Goal: Task Accomplishment & Management: Complete application form

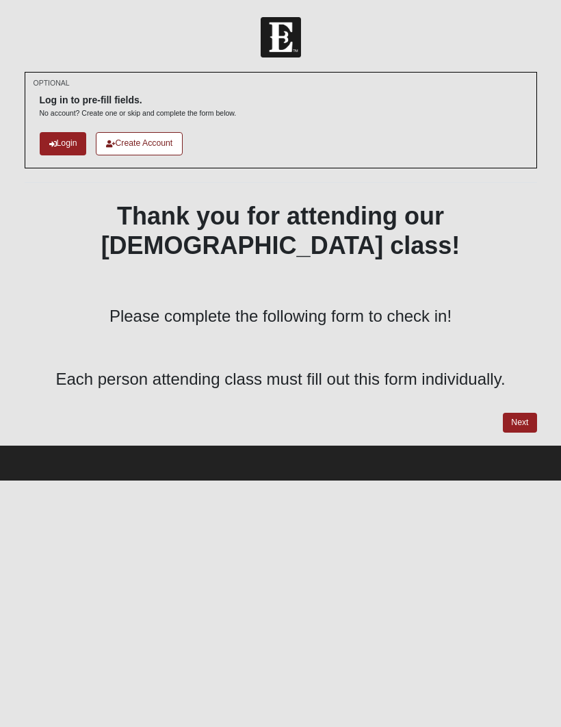
click at [519, 413] on link "Next" at bounding box center [520, 423] width 34 height 20
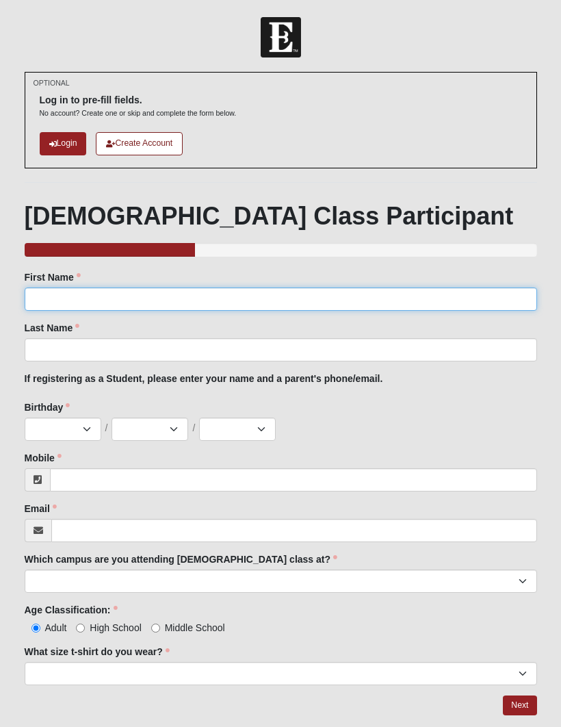
click at [207, 309] on input "First Name" at bounding box center [281, 298] width 513 height 23
type input "[PERSON_NAME]"
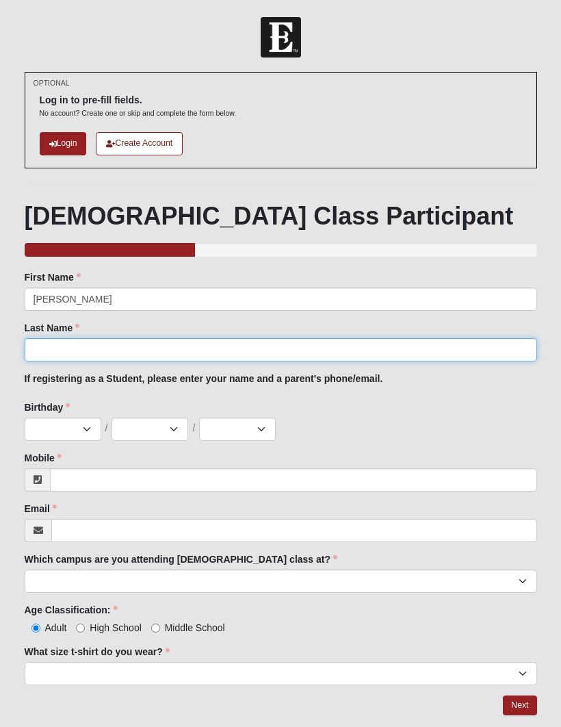
click at [193, 359] on input "Last Name" at bounding box center [281, 349] width 513 height 23
type input "Gardeen"
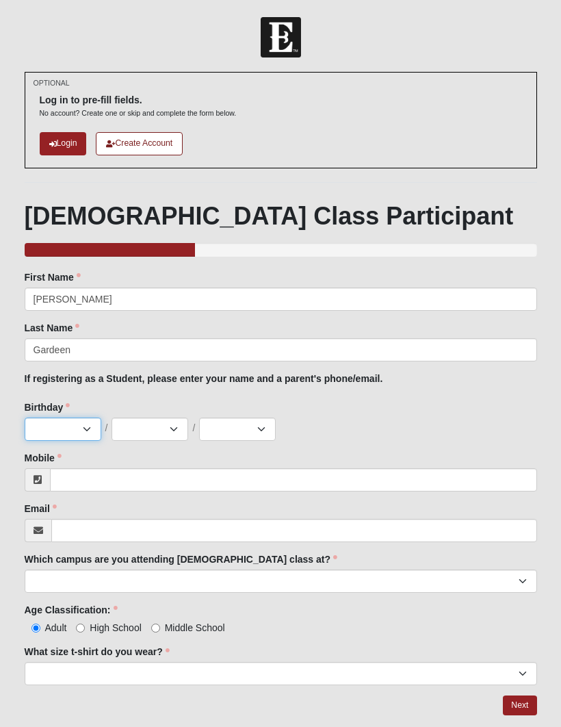
click at [74, 431] on select "Jan Feb Mar Apr May Jun [DATE] Aug Sep Oct Nov Dec" at bounding box center [63, 428] width 77 height 23
select select "5"
click at [166, 449] on div "Family Member to Register First Name [PERSON_NAME] First Name is required. Last…" at bounding box center [281, 477] width 513 height 415
click at [135, 439] on select "1 2 3 4 5 6 7 8 9 10 11 12 13 14 15 16 17 18 19 20 21 22 23 24 25 26 27 28 29 3…" at bounding box center [150, 428] width 77 height 23
select select "3"
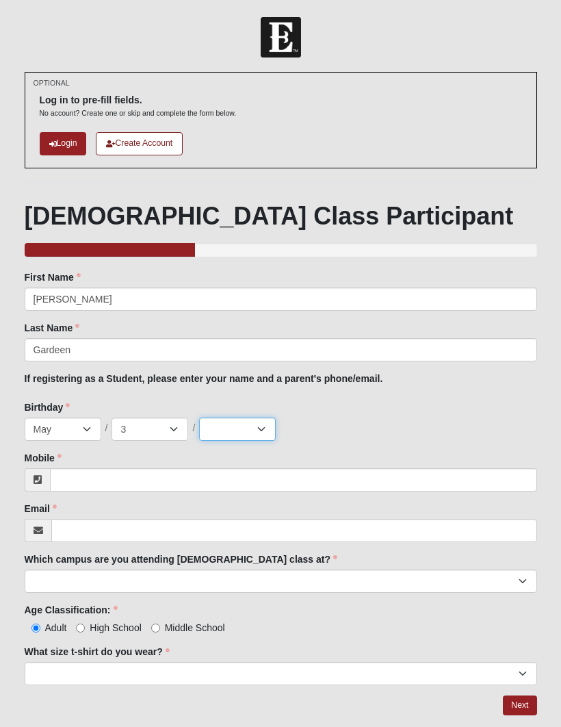
click at [244, 429] on select "2025 2024 2023 2022 2021 2020 2019 2018 2017 2016 2015 2014 2013 2012 2011 2010…" at bounding box center [237, 428] width 77 height 23
select select "2012"
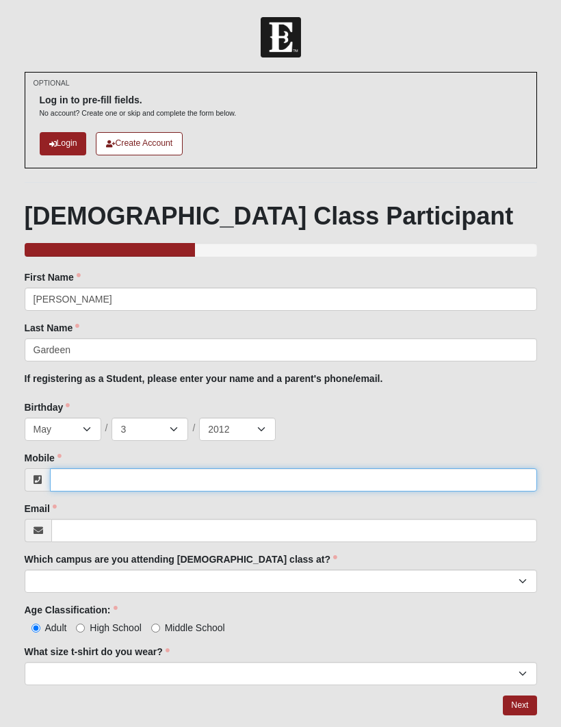
click at [157, 471] on input "Mobile" at bounding box center [293, 479] width 487 height 23
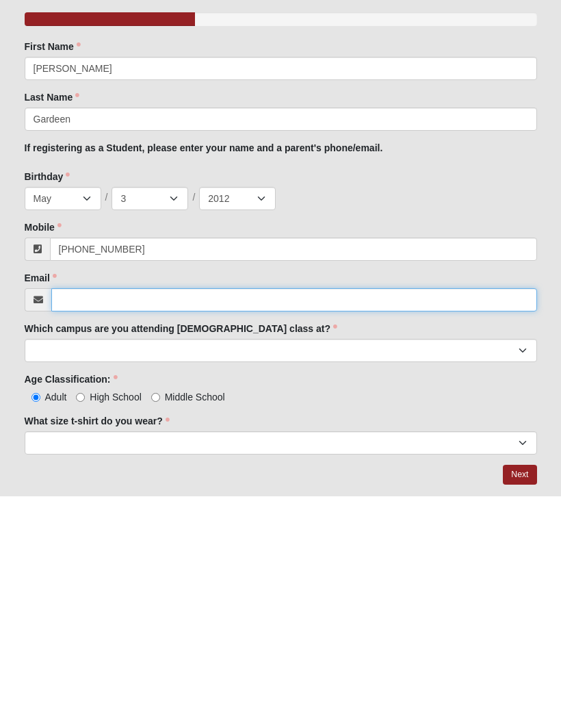
click at [221, 519] on input "Email" at bounding box center [294, 530] width 486 height 23
type input "(904) 306-6990"
type input "ethan.gardeen@gmail.com"
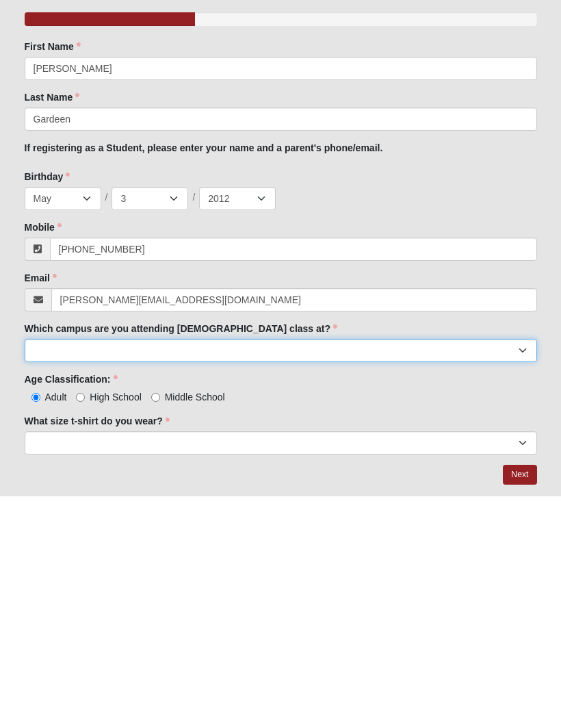
click at [278, 569] on select "Arlington Baymeadows Eleven22 Online Fleming Island Jesup Mandarin North Jax Or…" at bounding box center [281, 580] width 513 height 23
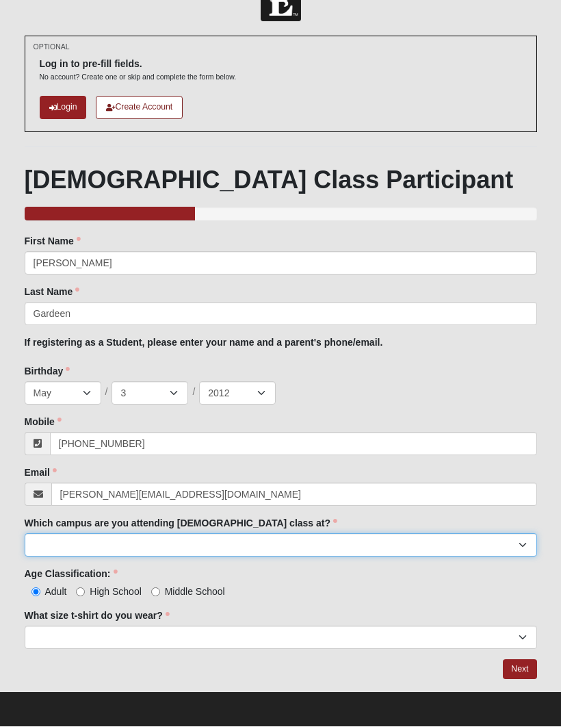
select select "11"
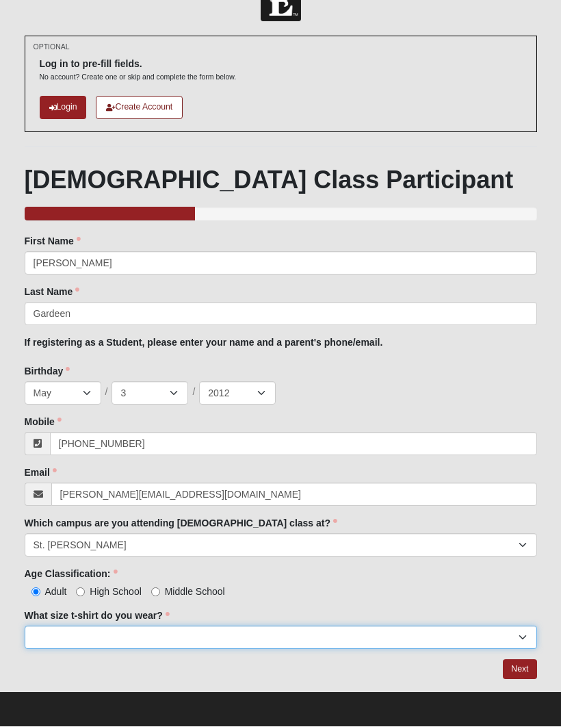
click at [191, 642] on select "Small Medium Large XL 2XL 3XL" at bounding box center [281, 637] width 513 height 23
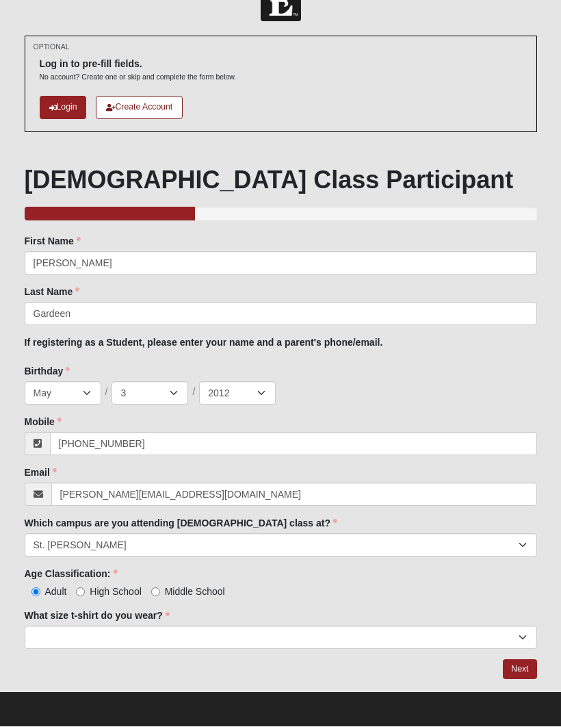
click at [159, 596] on input "Middle School" at bounding box center [155, 592] width 9 height 9
radio input "true"
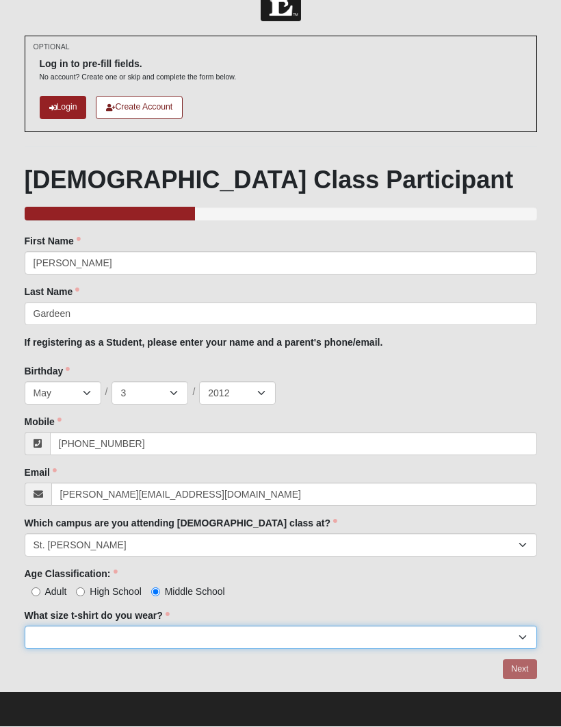
click at [204, 636] on select "Small Medium Large XL 2XL 3XL" at bounding box center [281, 637] width 513 height 23
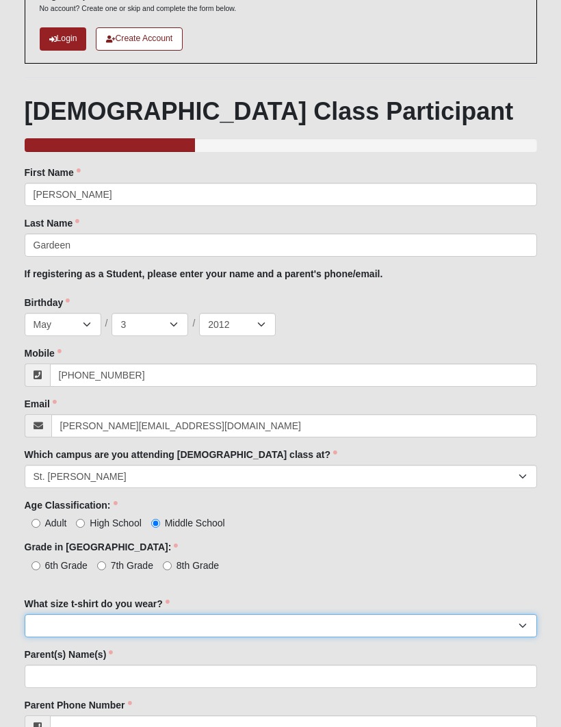
click at [207, 630] on select "Small Medium Large XL 2XL 3XL" at bounding box center [281, 626] width 513 height 23
select select "Small"
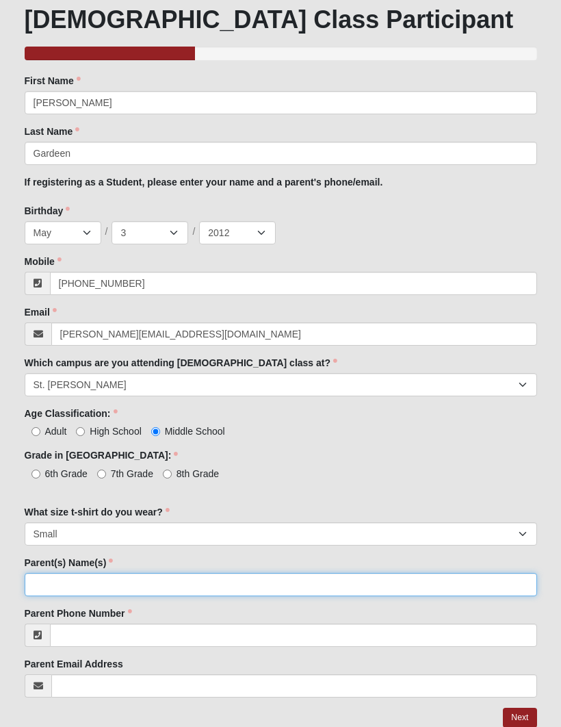
click at [198, 575] on input "Parent(s) Name(s)" at bounding box center [281, 584] width 513 height 23
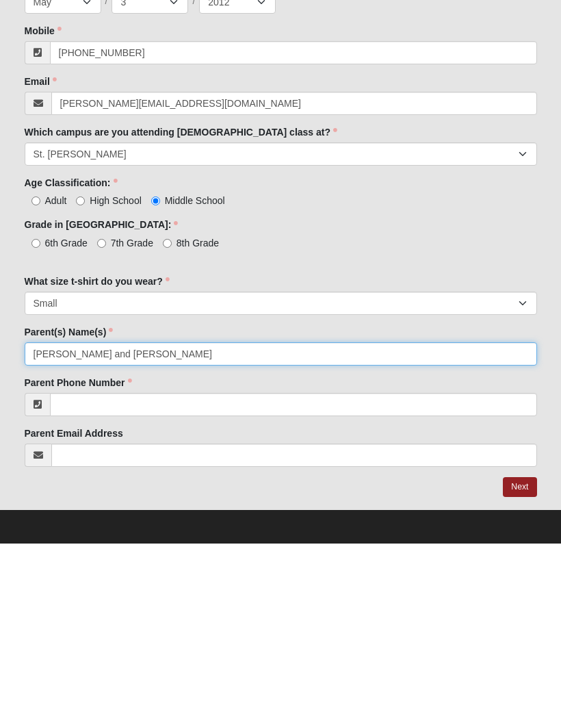
click at [92, 526] on input "Lisa Gardeen and Jonathan" at bounding box center [281, 537] width 513 height 23
click at [159, 526] on input "Lisa and Jonathan" at bounding box center [281, 537] width 513 height 23
type input "Lisa and Jonathan Gardeen"
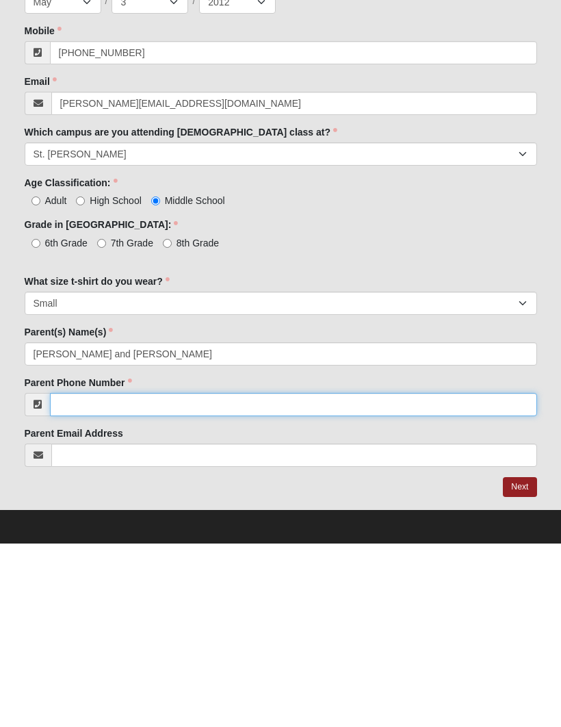
click at [359, 576] on input "Parent Phone Number" at bounding box center [293, 587] width 487 height 23
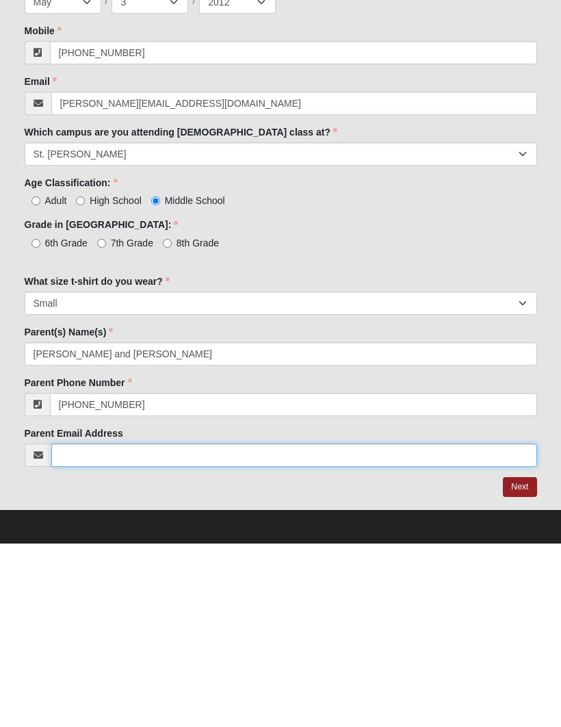
click at [160, 627] on input "Parent Email Address" at bounding box center [294, 638] width 486 height 23
type input "(630) 650-7195"
type input "lisa.gardeen@gmail.com"
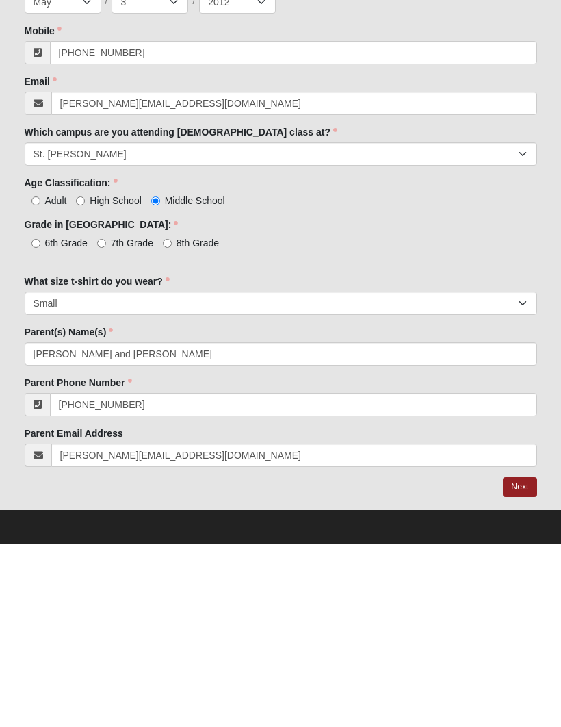
click at [519, 660] on link "Next" at bounding box center [520, 670] width 34 height 20
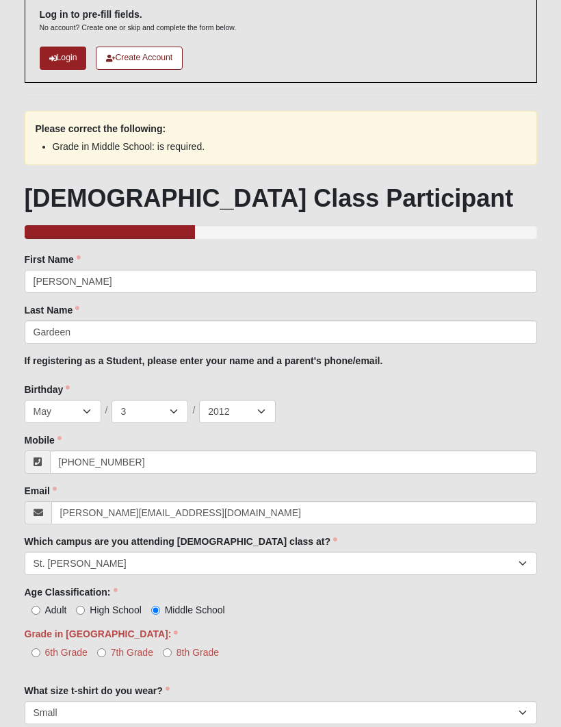
scroll to position [101, 0]
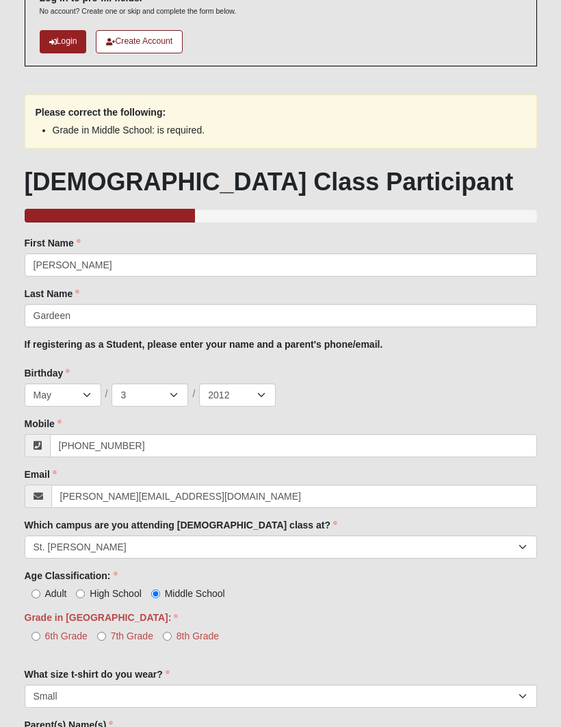
click at [105, 639] on input "7th Grade" at bounding box center [101, 636] width 9 height 9
radio input "true"
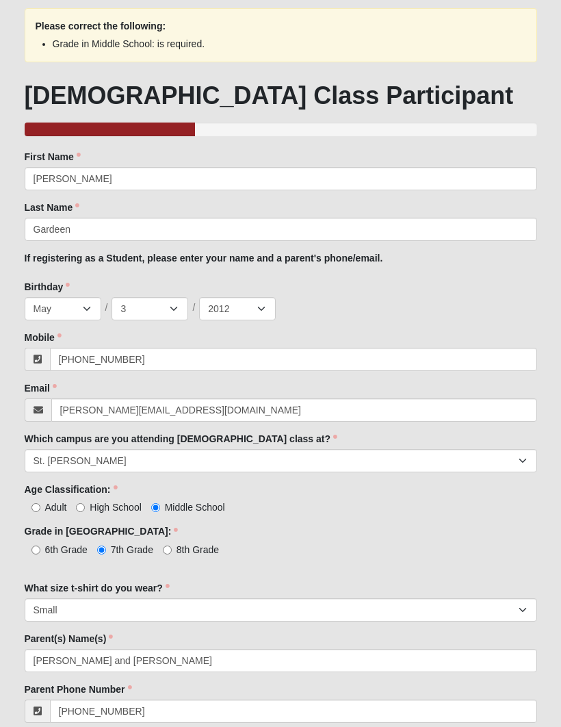
scroll to position [264, 0]
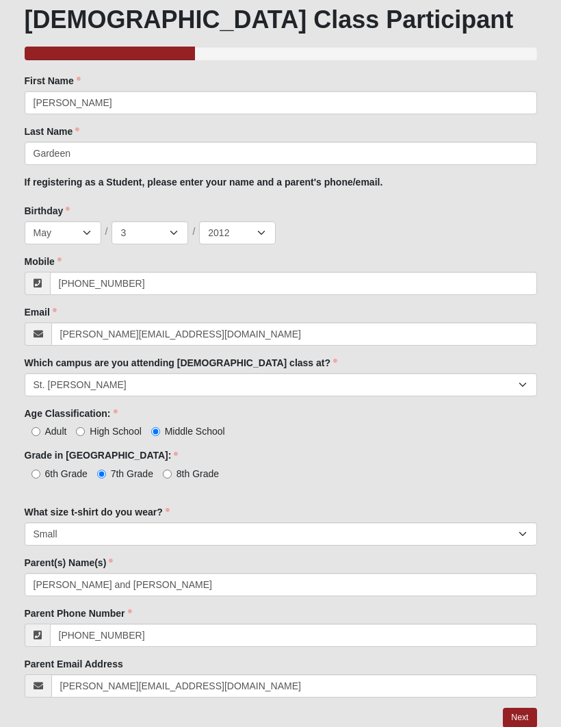
click at [515, 710] on link "Next" at bounding box center [520, 718] width 34 height 20
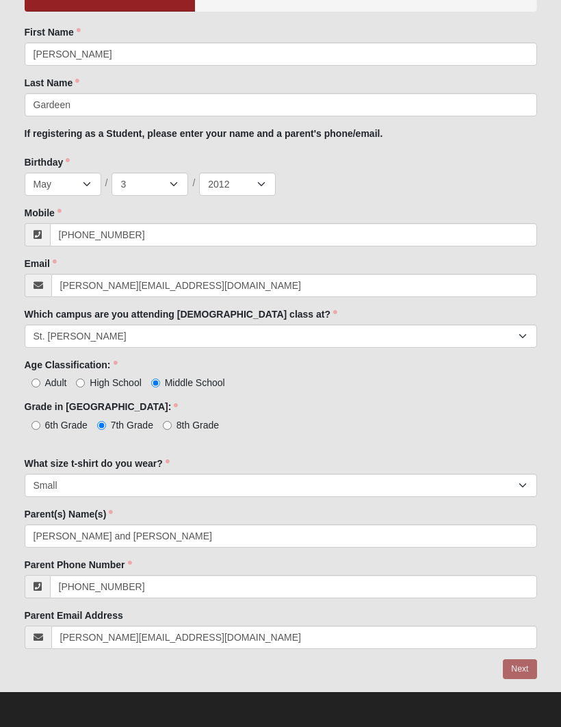
scroll to position [196, 0]
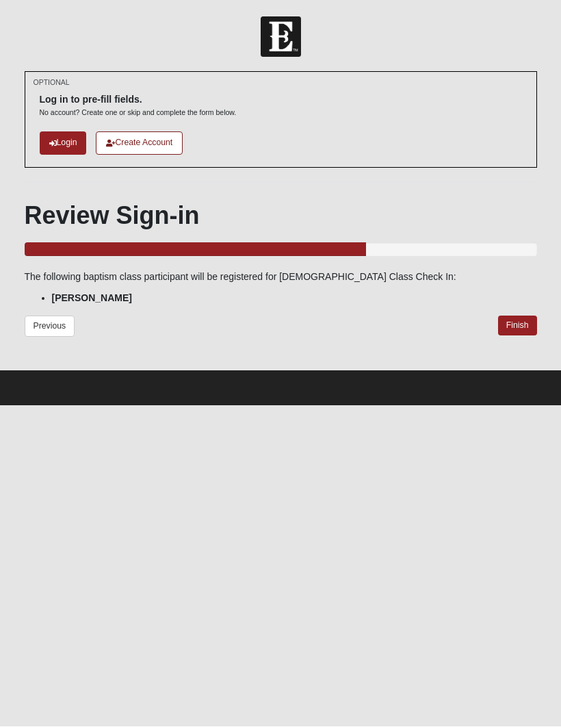
click at [517, 316] on link "Finish" at bounding box center [517, 326] width 39 height 20
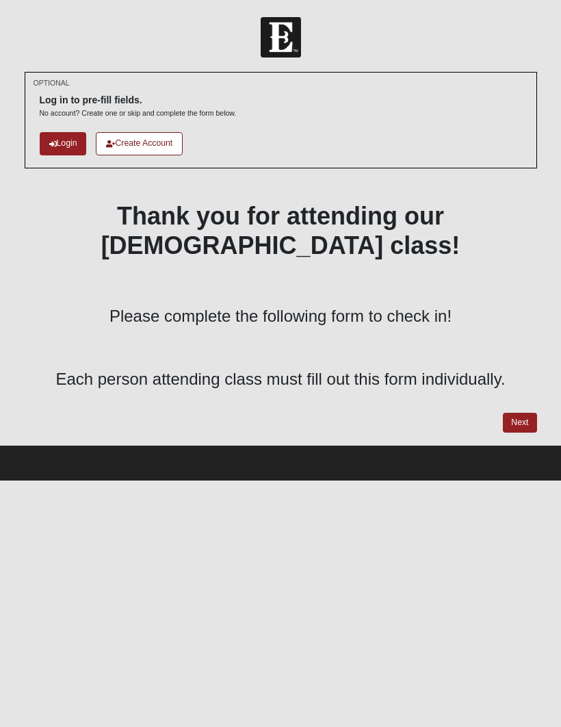
click at [516, 413] on link "Next" at bounding box center [520, 423] width 34 height 20
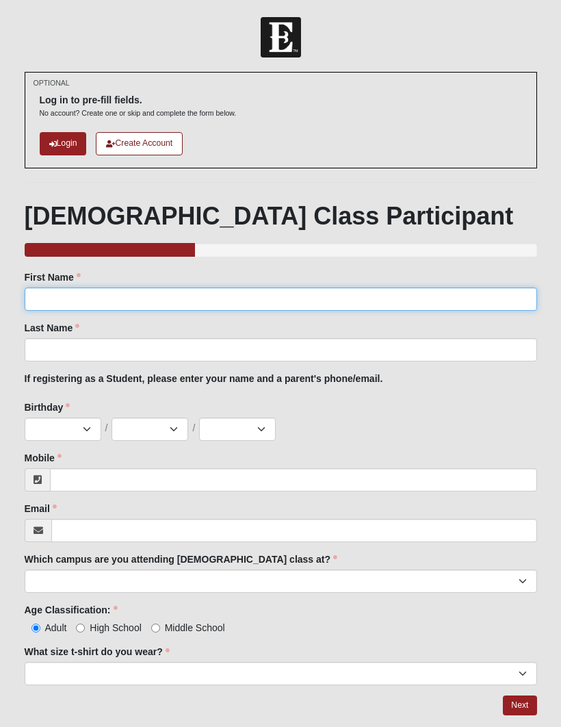
click at [59, 308] on input "First Name" at bounding box center [281, 298] width 513 height 23
type input "Jonah"
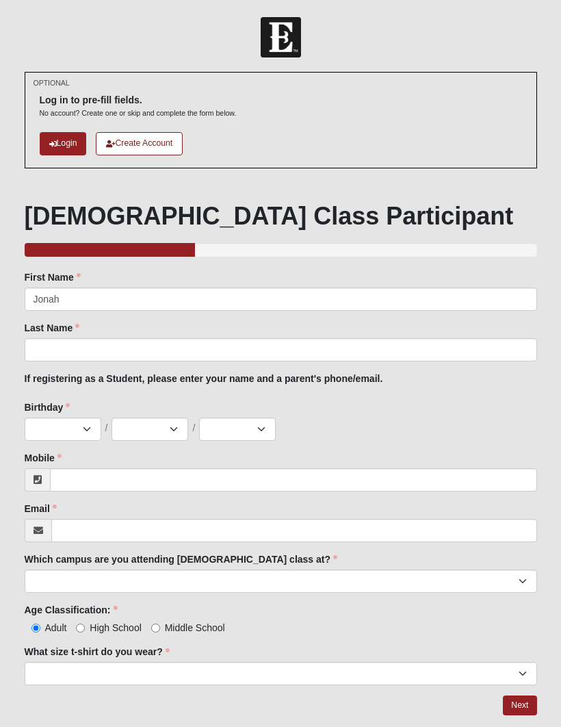
click at [79, 328] on label "Last Name" at bounding box center [52, 328] width 55 height 14
click at [79, 338] on input "Last Name" at bounding box center [281, 349] width 513 height 23
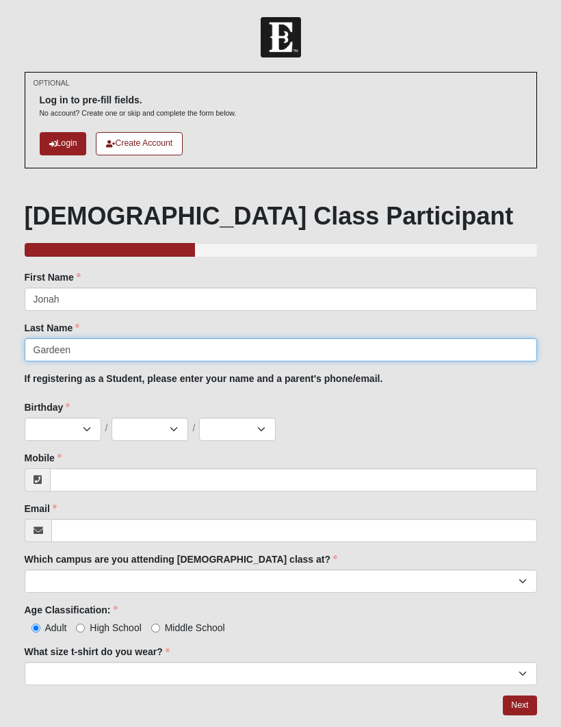
type input "Gardeen"
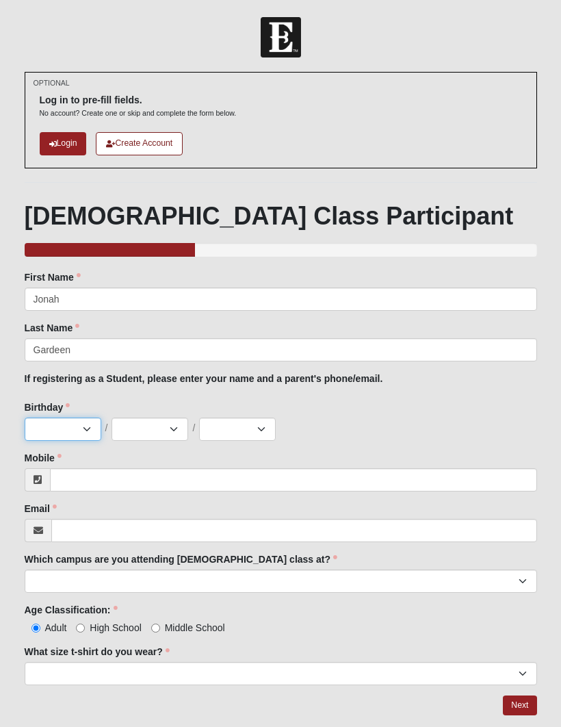
click at [51, 417] on select "Jan Feb Mar Apr May Jun [DATE] Aug Sep Oct Nov Dec" at bounding box center [63, 428] width 77 height 23
select select "10"
click at [141, 435] on select "1 2 3 4 5 6 7 8 9 10 11 12 13 14 15 16 17 18 19 20 21 22 23 24 25 26 27 28 29 3…" at bounding box center [150, 428] width 77 height 23
click at [148, 419] on select "1 2 3 4 5 6 7 8 9 10 11 12 13 14 15 16 17 18 19 20 21 22 23 24 25 26 27 28 29 3…" at bounding box center [150, 428] width 77 height 23
select select "1"
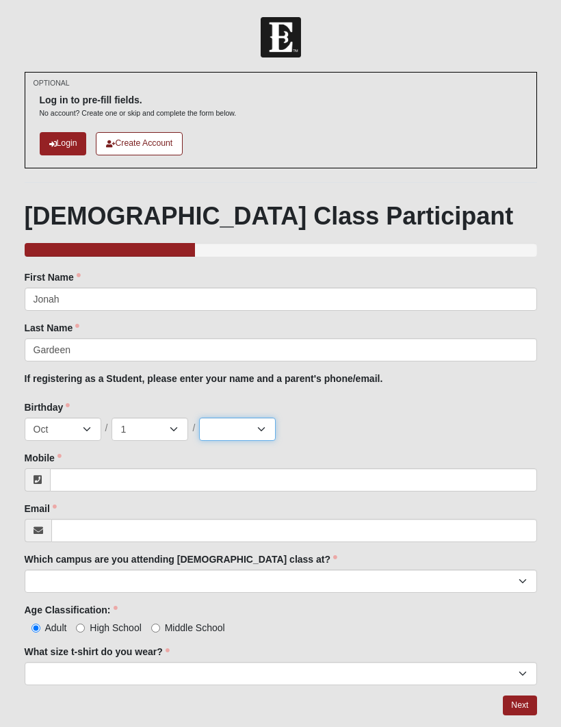
click at [264, 437] on select "2025 2024 2023 2022 2021 2020 2019 2018 2017 2016 2015 2014 2013 2012 2011 2010…" at bounding box center [237, 428] width 77 height 23
click at [235, 429] on select "2025 2024 2023 2022 2021 2020 2019 2018 2017 2016 2015 2014 2013 2012 2011 2010…" at bounding box center [237, 428] width 77 height 23
select select "2010"
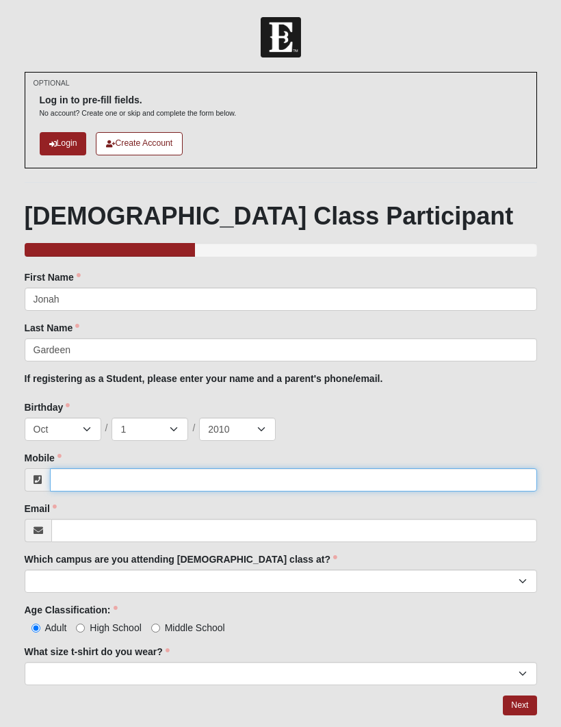
click at [424, 490] on input "Mobile" at bounding box center [293, 479] width 487 height 23
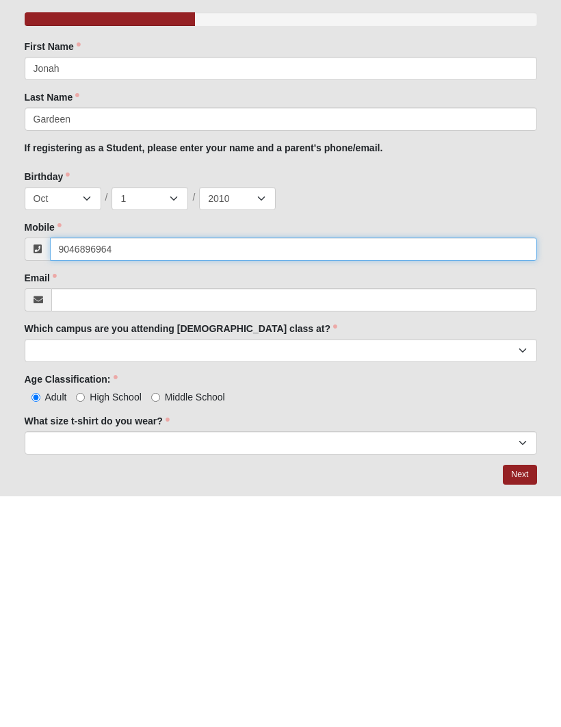
click input "submit" at bounding box center [0, 0] width 0 height 0
type input "(904) 689-6964"
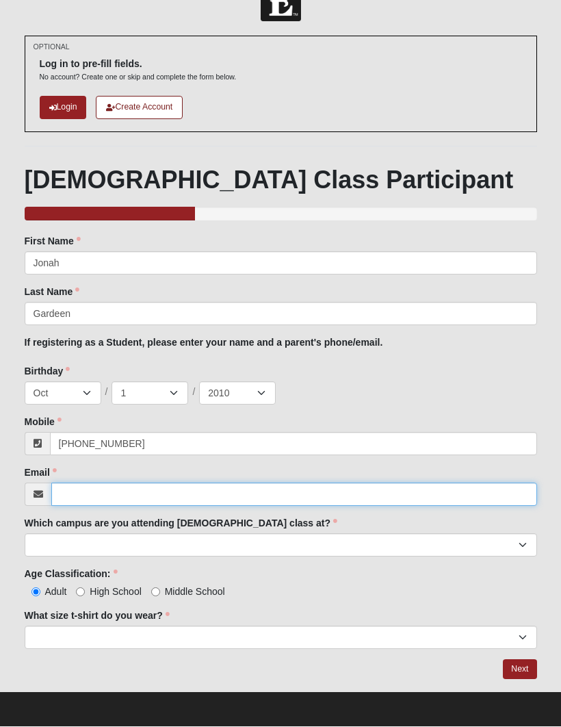
click at [96, 493] on input "Email" at bounding box center [294, 494] width 486 height 23
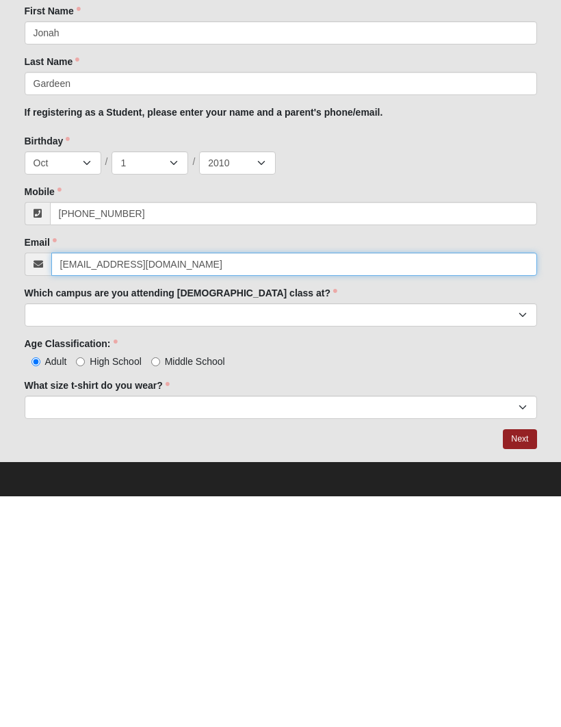
type input "jgardeen10@gmail.com"
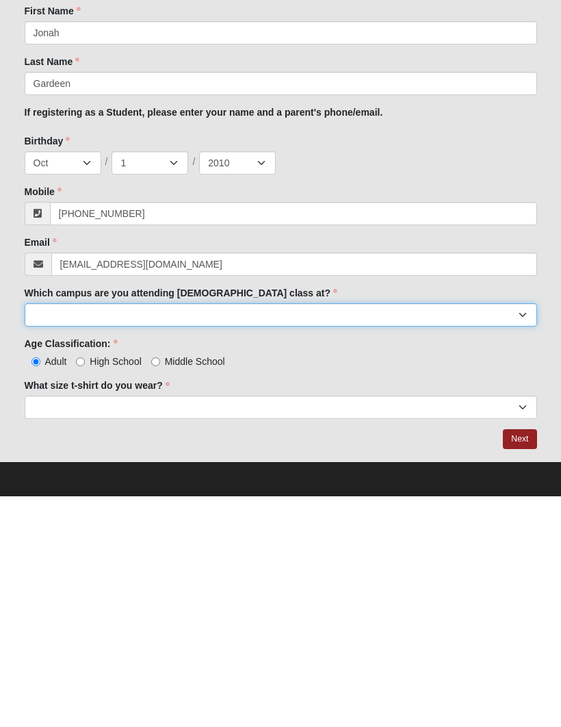
click at [57, 534] on select "Arlington Baymeadows Eleven22 Online Fleming Island Jesup Mandarin North Jax Or…" at bounding box center [281, 545] width 513 height 23
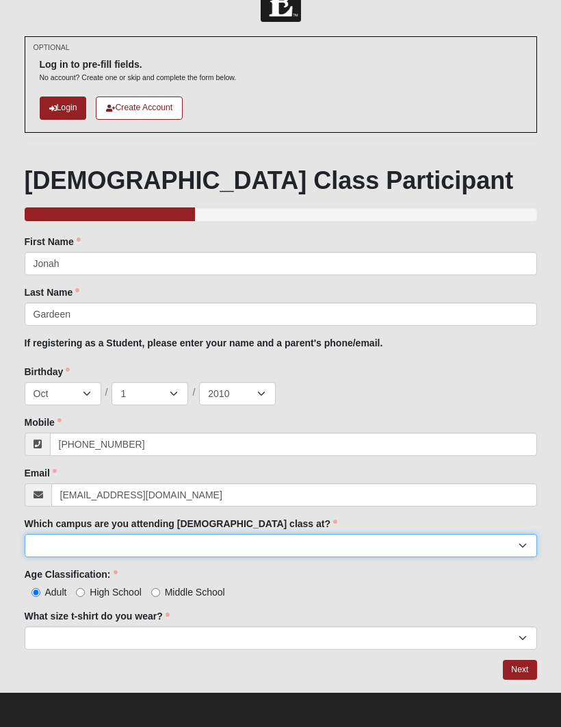
click at [442, 547] on select "Arlington Baymeadows Eleven22 Online Fleming Island Jesup Mandarin North Jax Or…" at bounding box center [281, 545] width 513 height 23
select select "16"
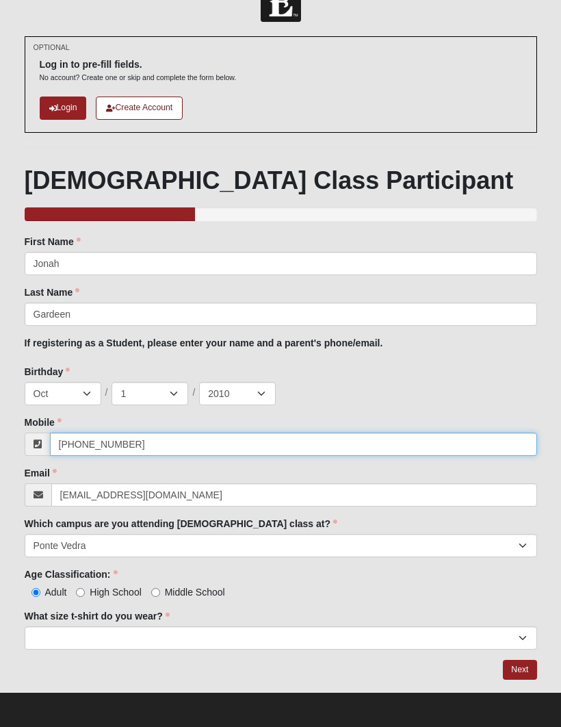
click at [330, 438] on input "(904) 689-6964" at bounding box center [293, 443] width 487 height 23
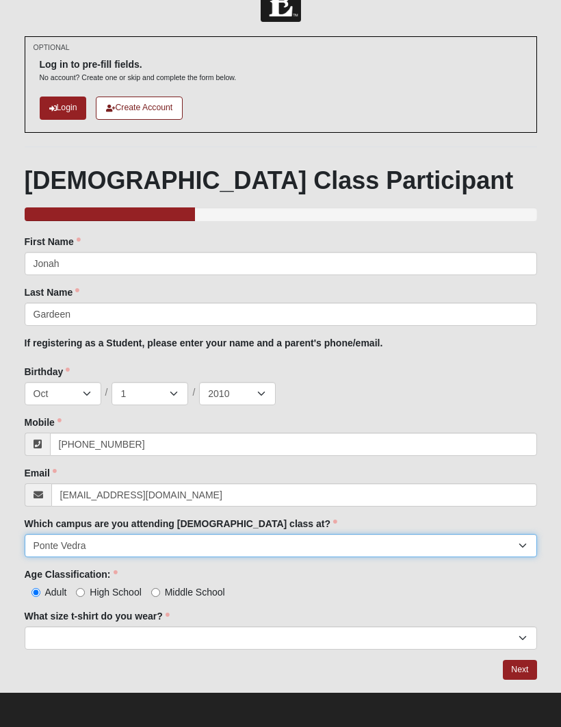
click at [347, 544] on select "Arlington Baymeadows Eleven22 Online Fleming Island Jesup Mandarin North Jax Or…" at bounding box center [281, 545] width 513 height 23
select select "11"
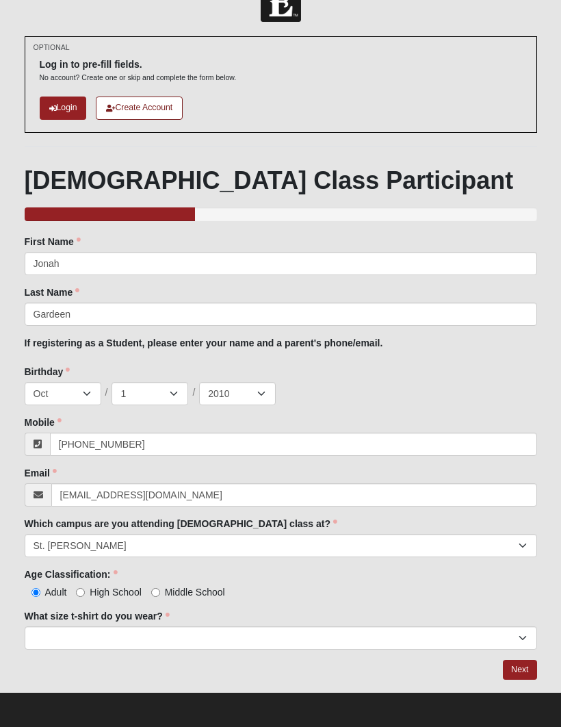
click at [85, 593] on input "High School" at bounding box center [80, 592] width 9 height 9
radio input "true"
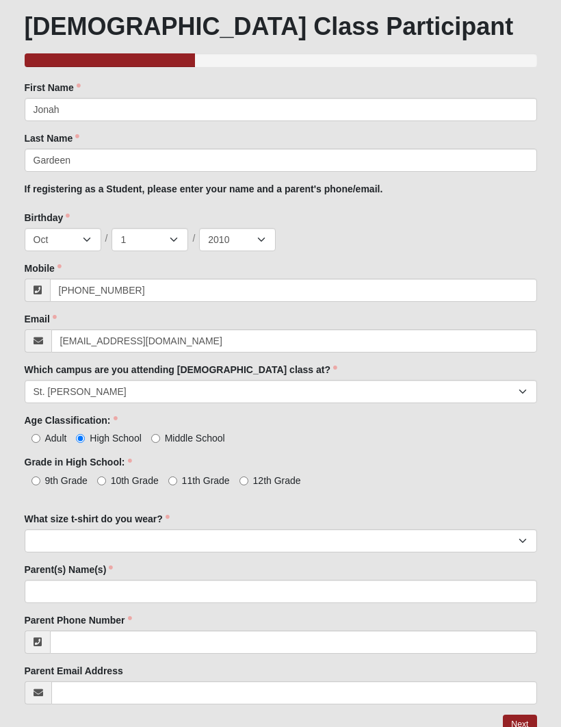
scroll to position [183, 0]
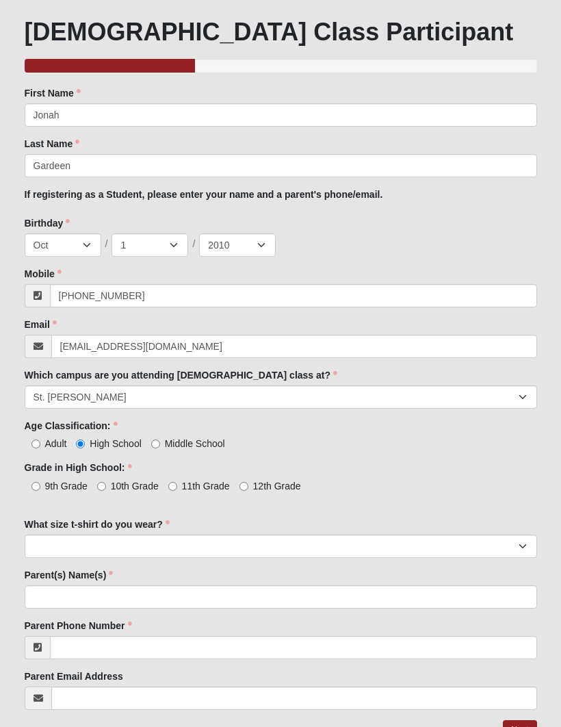
click at [33, 486] on input "9th Grade" at bounding box center [35, 486] width 9 height 9
radio input "true"
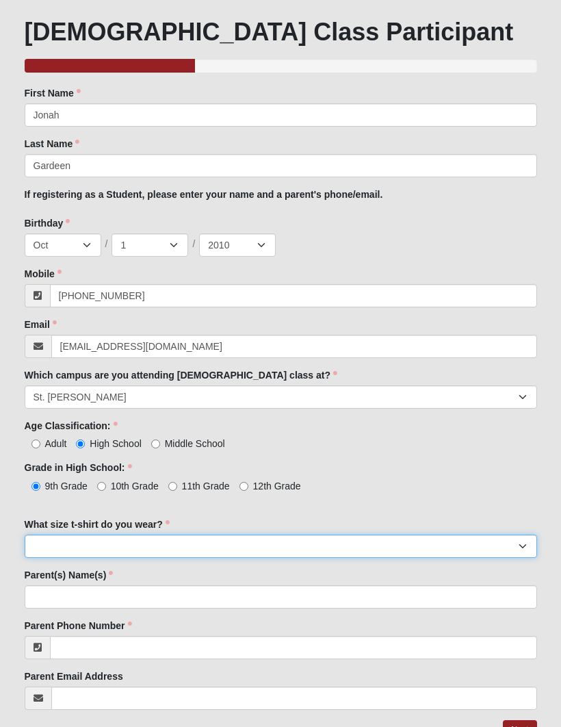
click at [406, 554] on select "Small Medium Large XL 2XL 3XL" at bounding box center [281, 546] width 513 height 23
select select "Medium"
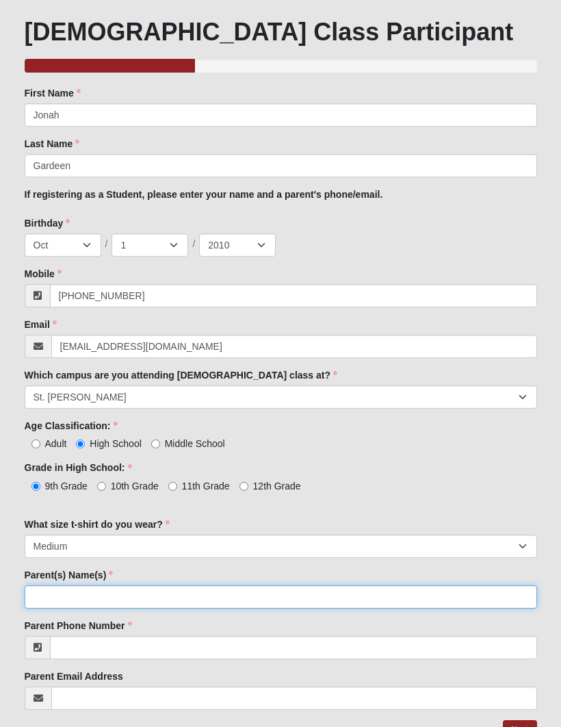
click at [376, 593] on input "Parent(s) Name(s)" at bounding box center [281, 596] width 513 height 23
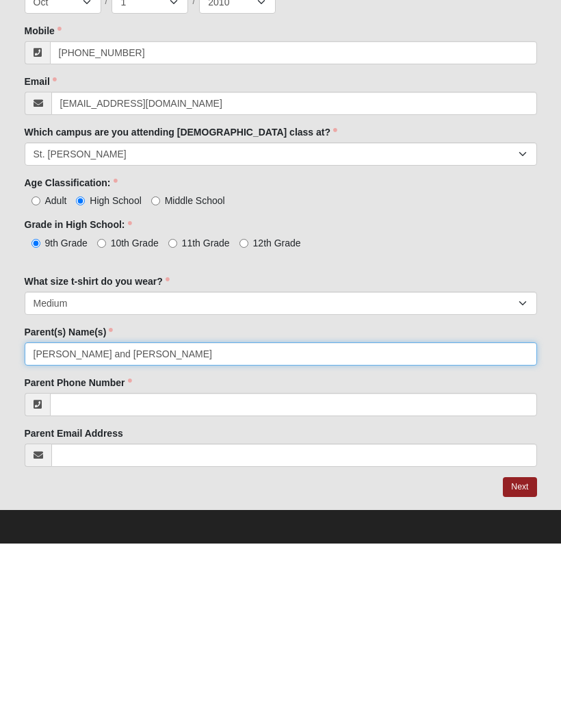
type input "Lisa and Jonathan Gardeen"
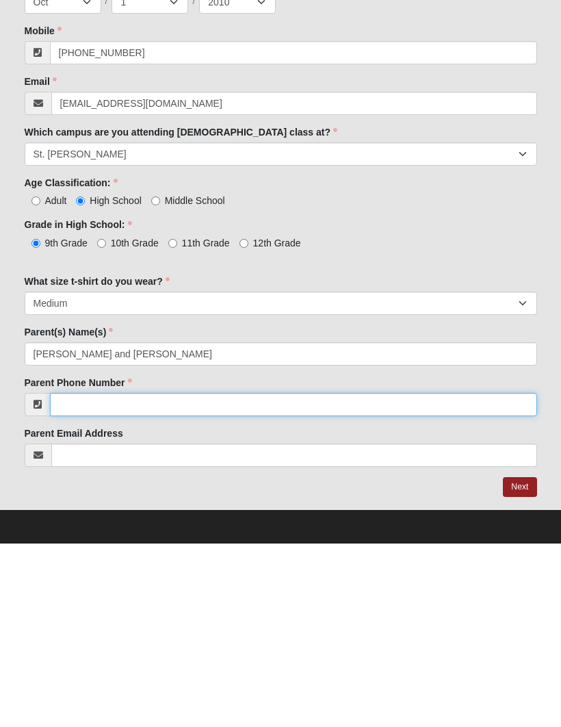
click at [97, 576] on input "Parent Phone Number" at bounding box center [293, 587] width 487 height 23
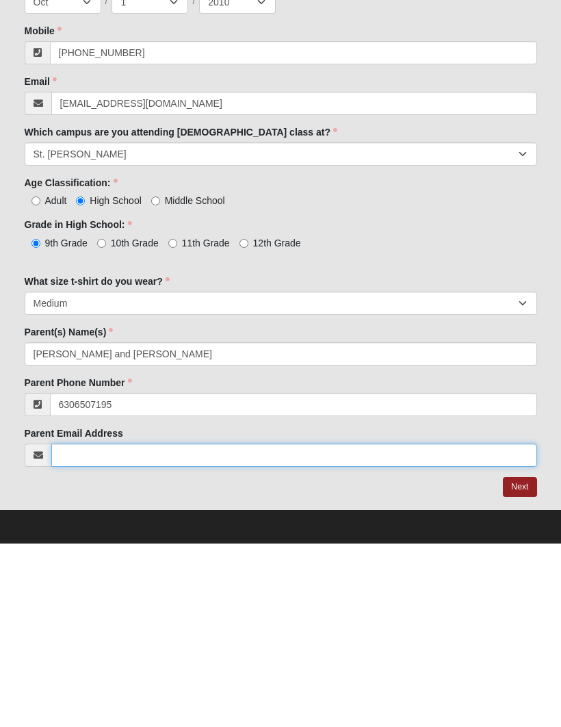
click at [359, 627] on input "Parent Email Address" at bounding box center [294, 638] width 486 height 23
type input "(630) 650-7195"
type input "lisa.gardeen@gmail.com"
click input "submit" at bounding box center [0, 0] width 0 height 0
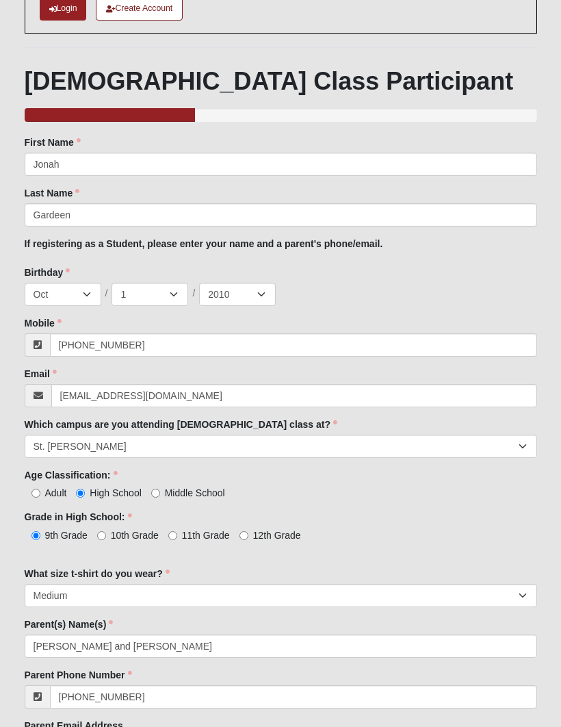
scroll to position [196, 0]
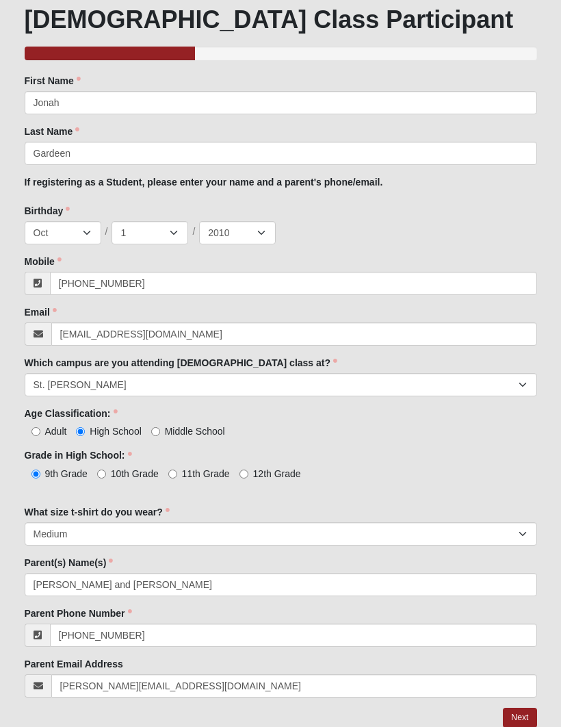
click at [524, 712] on link "Next" at bounding box center [520, 718] width 34 height 20
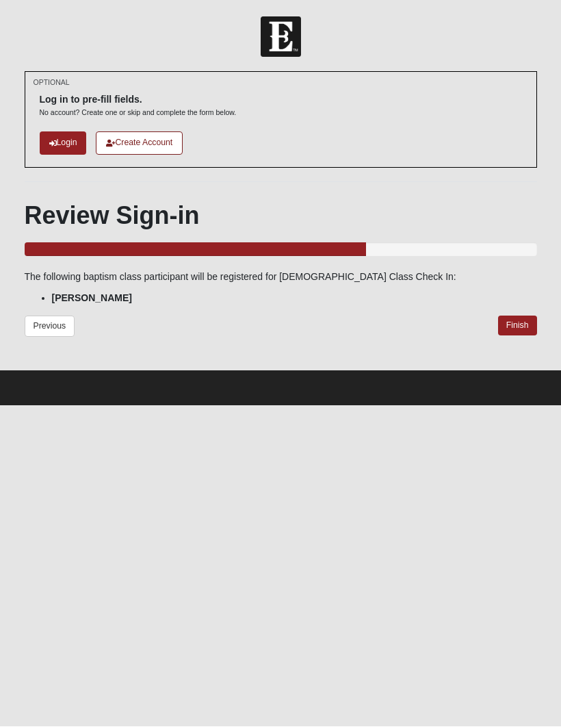
click at [514, 324] on link "Finish" at bounding box center [517, 326] width 39 height 20
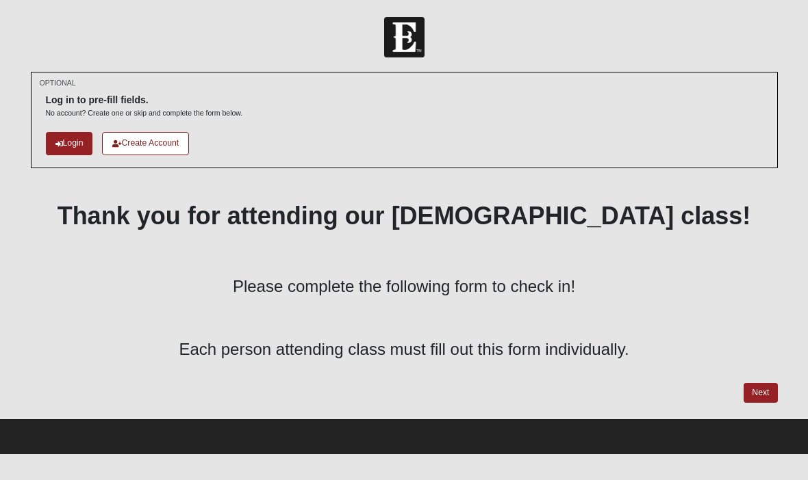
click at [790, 384] on form "Log In Baptism Class Check In Events Baptism Class Check In Error OPTIONAL" at bounding box center [404, 235] width 808 height 437
